Goal: Task Accomplishment & Management: Manage account settings

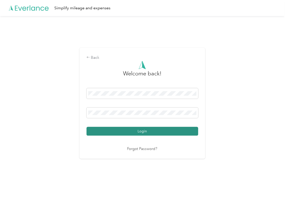
click at [114, 128] on button "Login" at bounding box center [141, 131] width 111 height 9
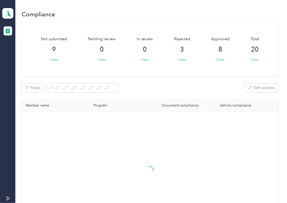
click at [118, 82] on div "Not submitted 9 View Pending review 0 View In review 0 View Rejected 3 View App…" at bounding box center [150, 131] width 256 height 218
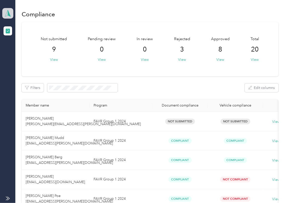
click at [9, 9] on span at bounding box center [7, 13] width 11 height 11
click at [26, 51] on div "Log out" at bounding box center [55, 52] width 99 height 9
